Goal: Information Seeking & Learning: Learn about a topic

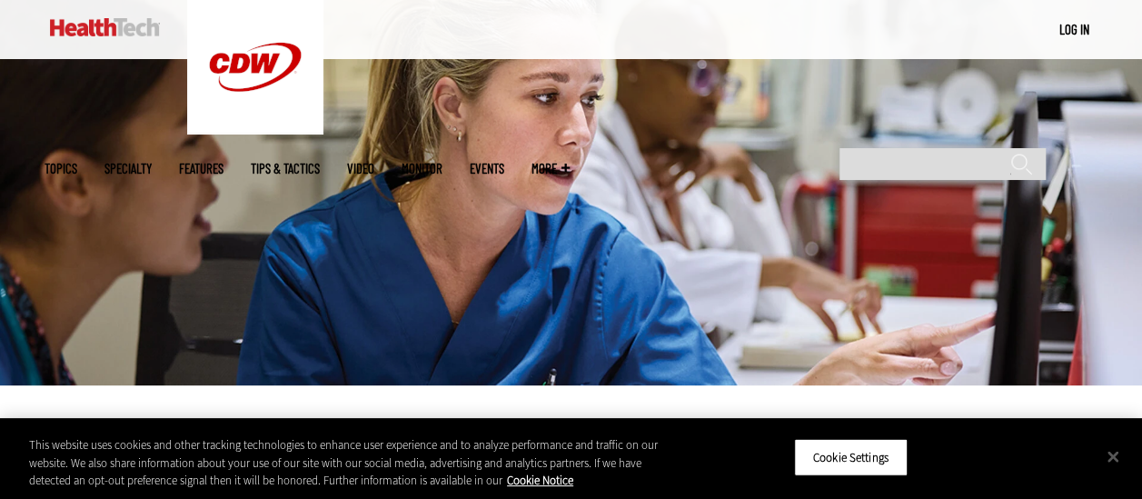
scroll to position [454, 0]
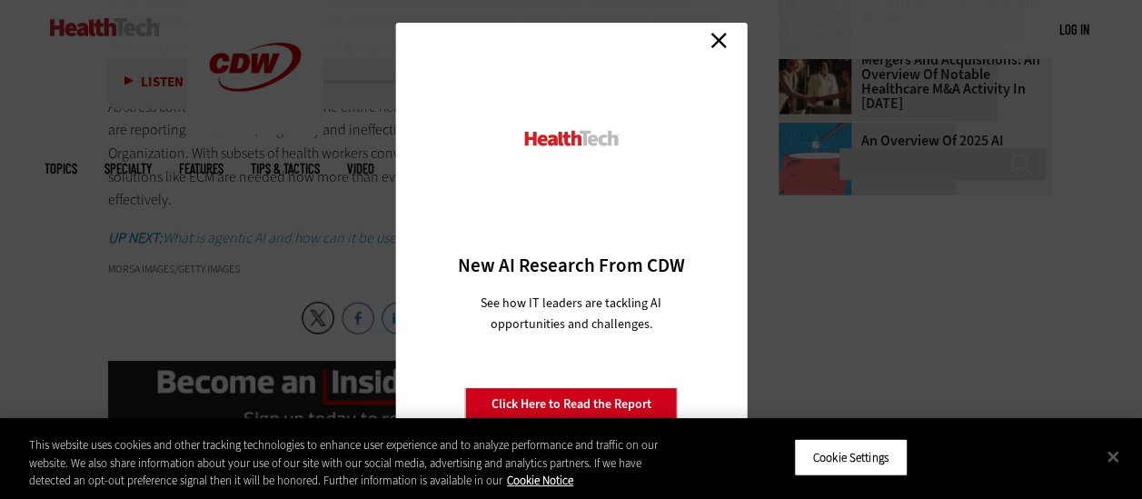
scroll to position [2543, 0]
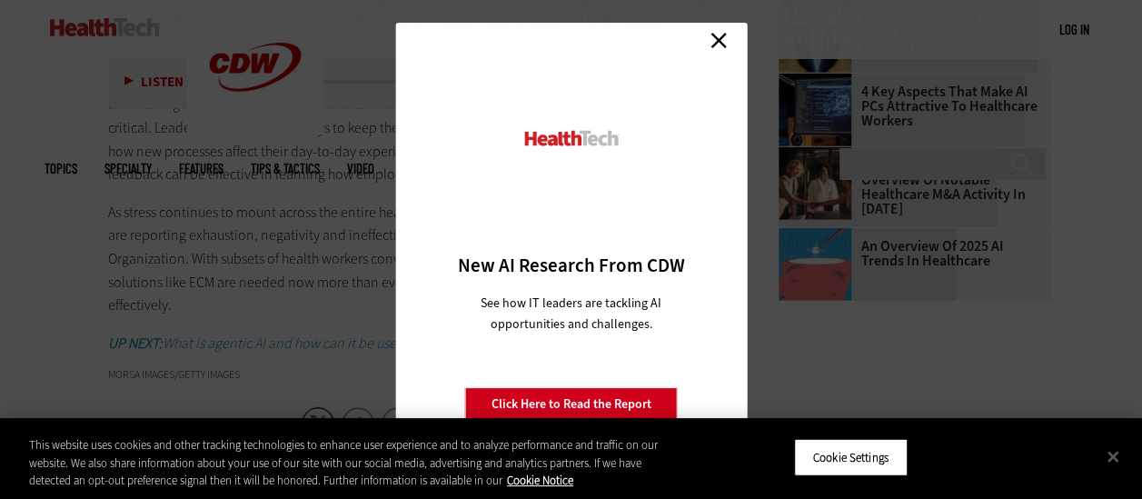
click at [732, 43] on div "Close New AI Research From CDW See how IT leaders are tackling AI opportunities…" at bounding box center [570, 250] width 351 height 454
click at [727, 37] on link "Close" at bounding box center [718, 40] width 27 height 27
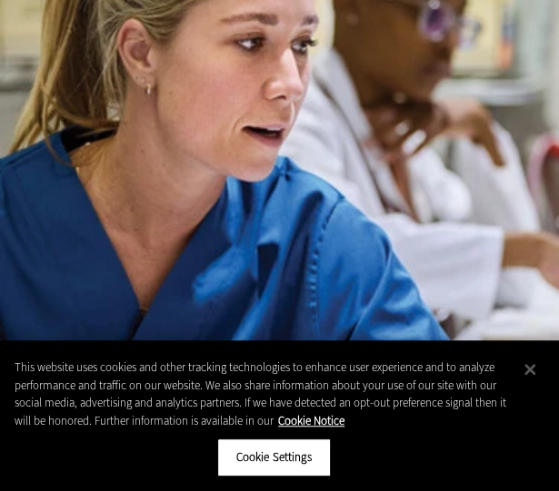
scroll to position [363, 0]
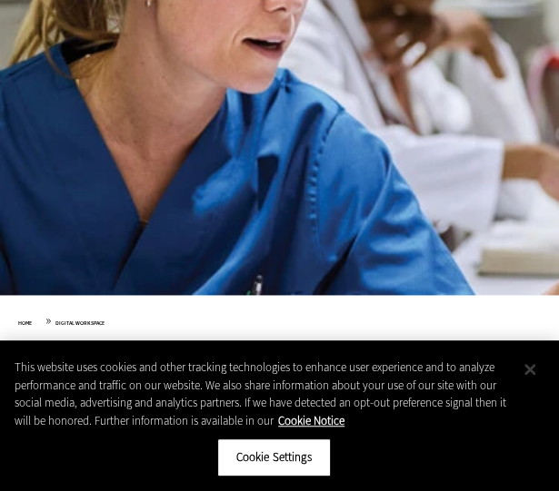
click at [536, 368] on button "Close" at bounding box center [530, 370] width 40 height 40
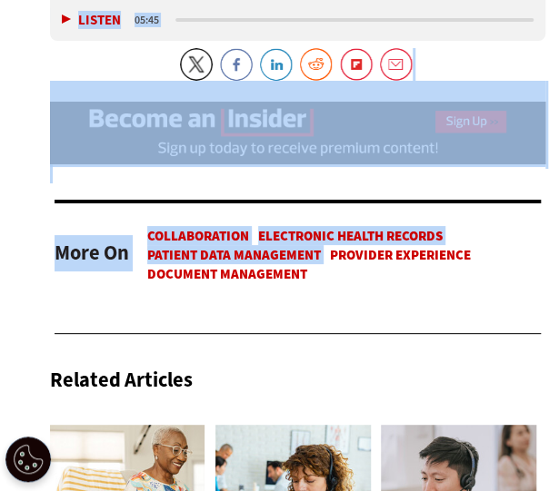
scroll to position [3088, 0]
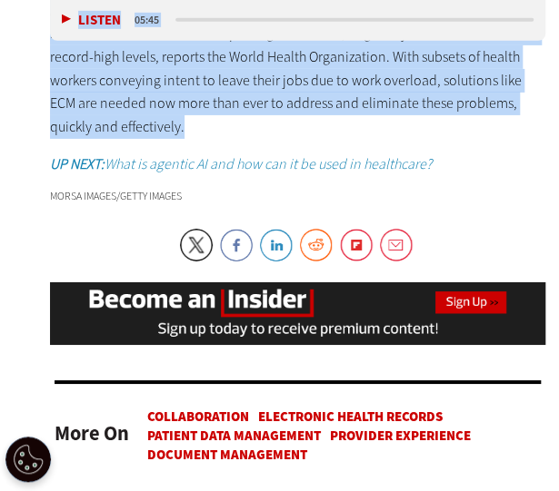
drag, startPoint x: 70, startPoint y: 111, endPoint x: 463, endPoint y: 130, distance: 393.7
copy article "Loremip Dolorsitam Consect Adi Elitse Doeiusm Tempo Incididu utl Etdoloremag Al…"
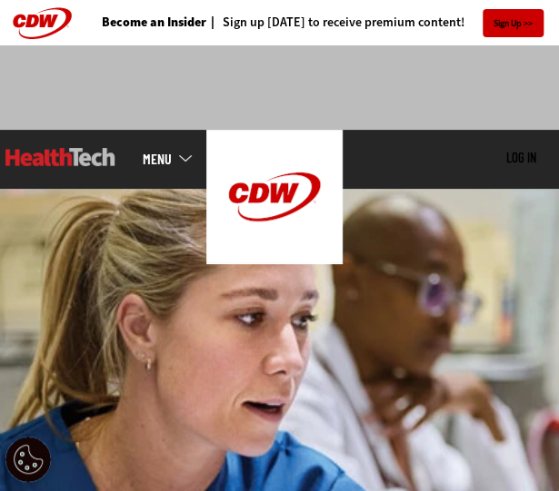
scroll to position [454, 0]
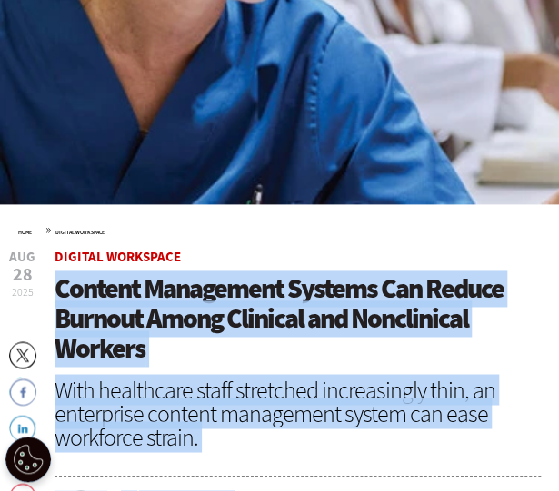
click at [216, 306] on span "Content Management Systems Can Reduce Burnout Among Clinical and Nonclinical Wo…" at bounding box center [278, 319] width 449 height 96
click at [195, 284] on span "Content Management Systems Can Reduce Burnout Among Clinical and Nonclinical Wo…" at bounding box center [278, 319] width 449 height 96
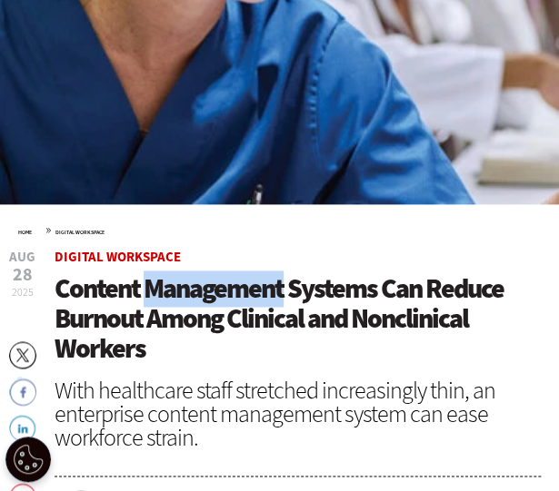
click at [195, 283] on span "Content Management Systems Can Reduce Burnout Among Clinical and Nonclinical Wo…" at bounding box center [278, 319] width 449 height 96
click at [198, 287] on span "Content Management Systems Can Reduce Burnout Among Clinical and Nonclinical Wo…" at bounding box center [278, 319] width 449 height 96
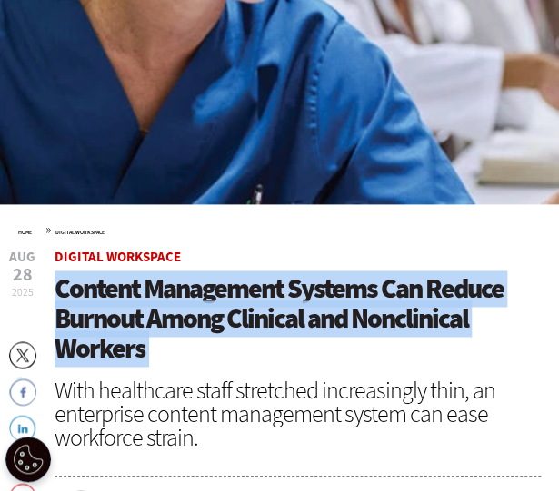
click at [198, 287] on span "Content Management Systems Can Reduce Burnout Among Clinical and Nonclinical Wo…" at bounding box center [278, 319] width 449 height 96
